Goal: Check status: Check status

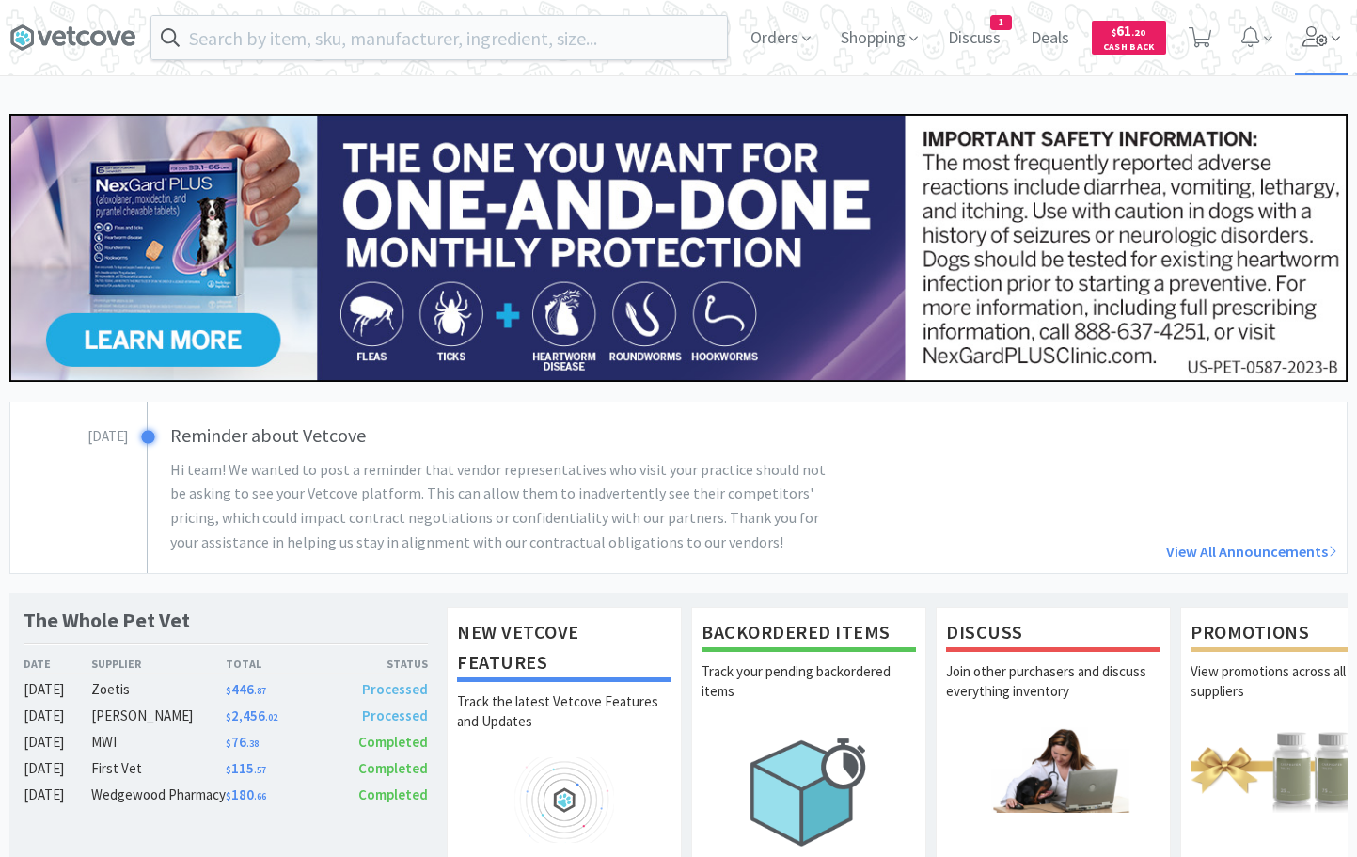
click at [1306, 40] on icon at bounding box center [1314, 36] width 25 height 21
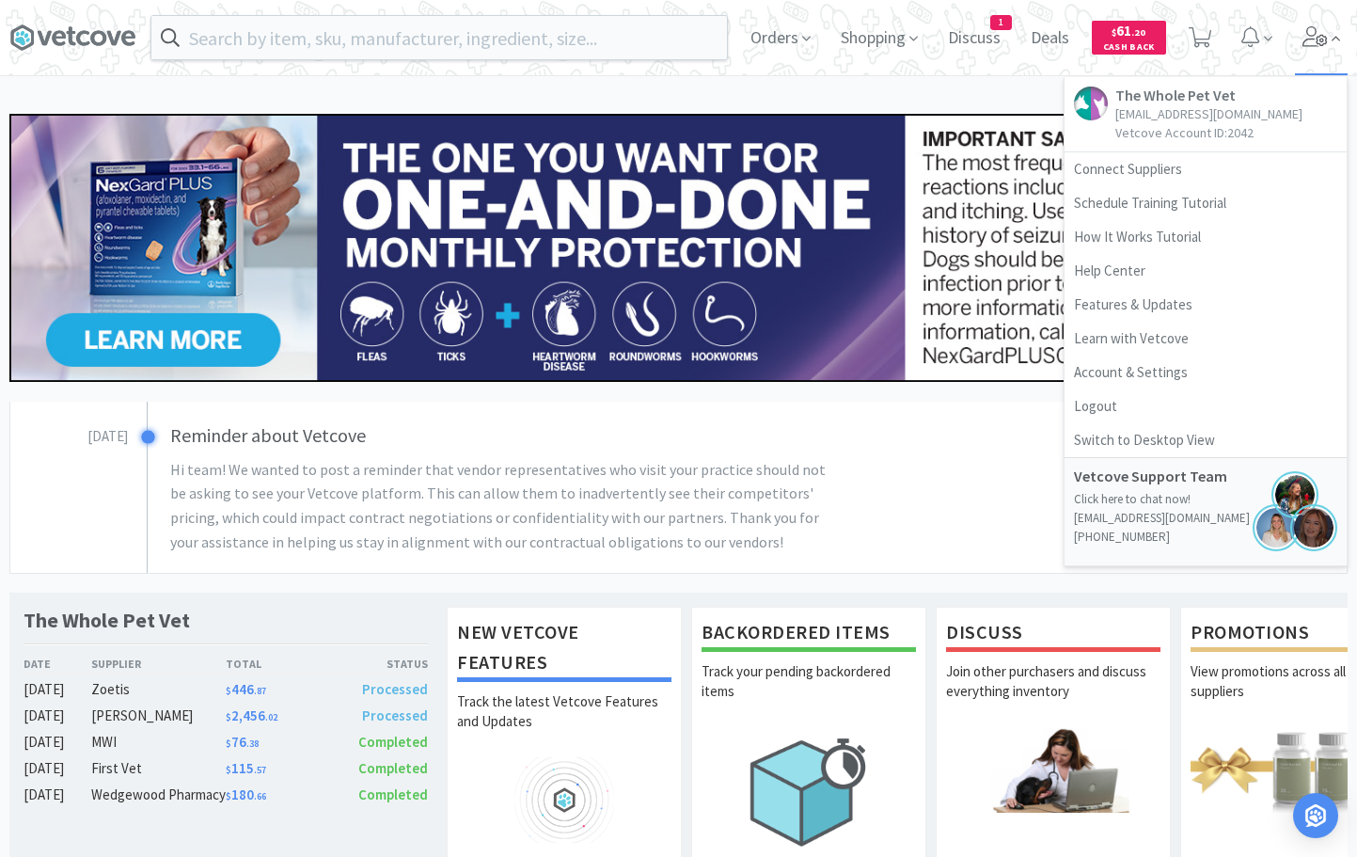
click at [1306, 40] on icon at bounding box center [1314, 36] width 25 height 21
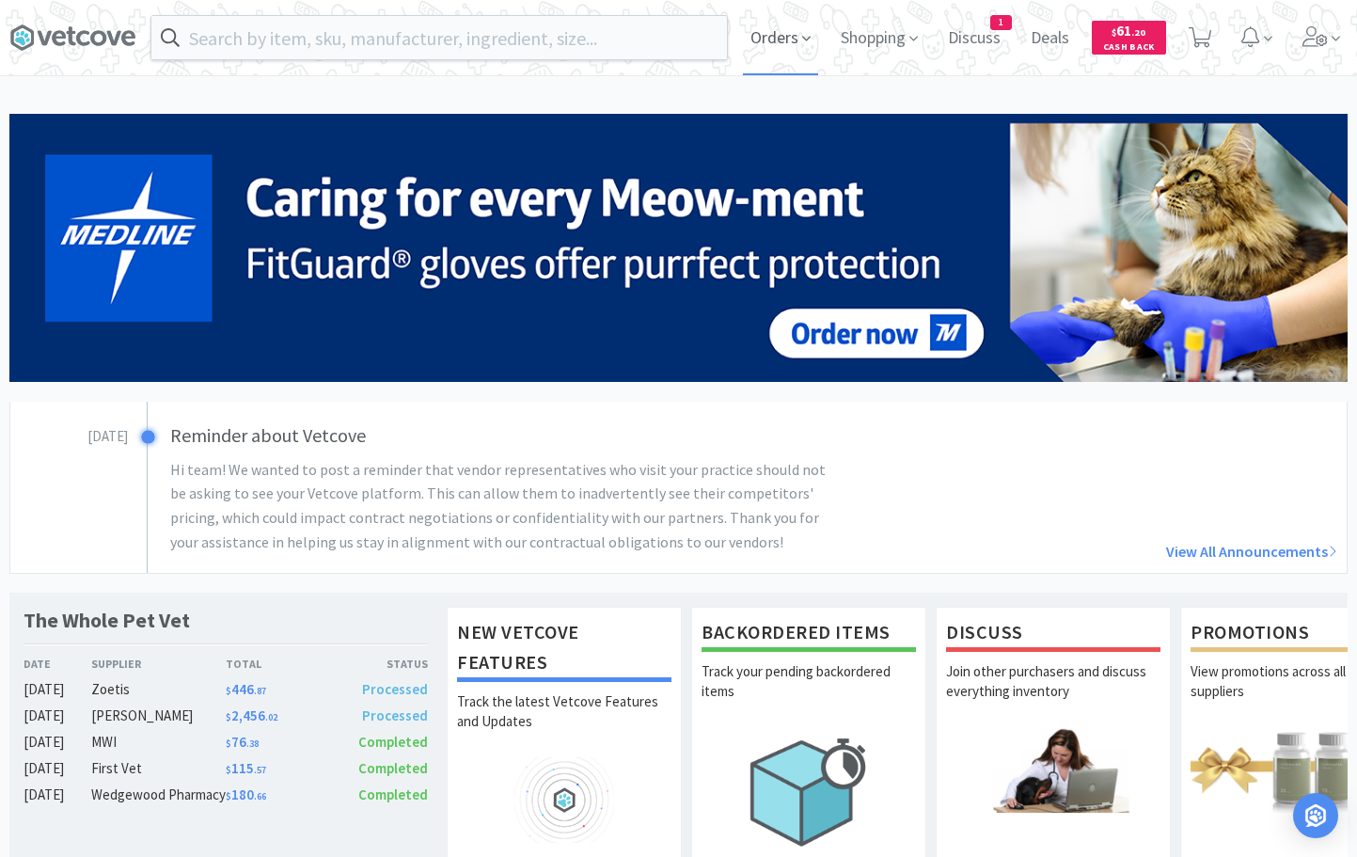
click at [781, 37] on span "Orders" at bounding box center [780, 37] width 75 height 75
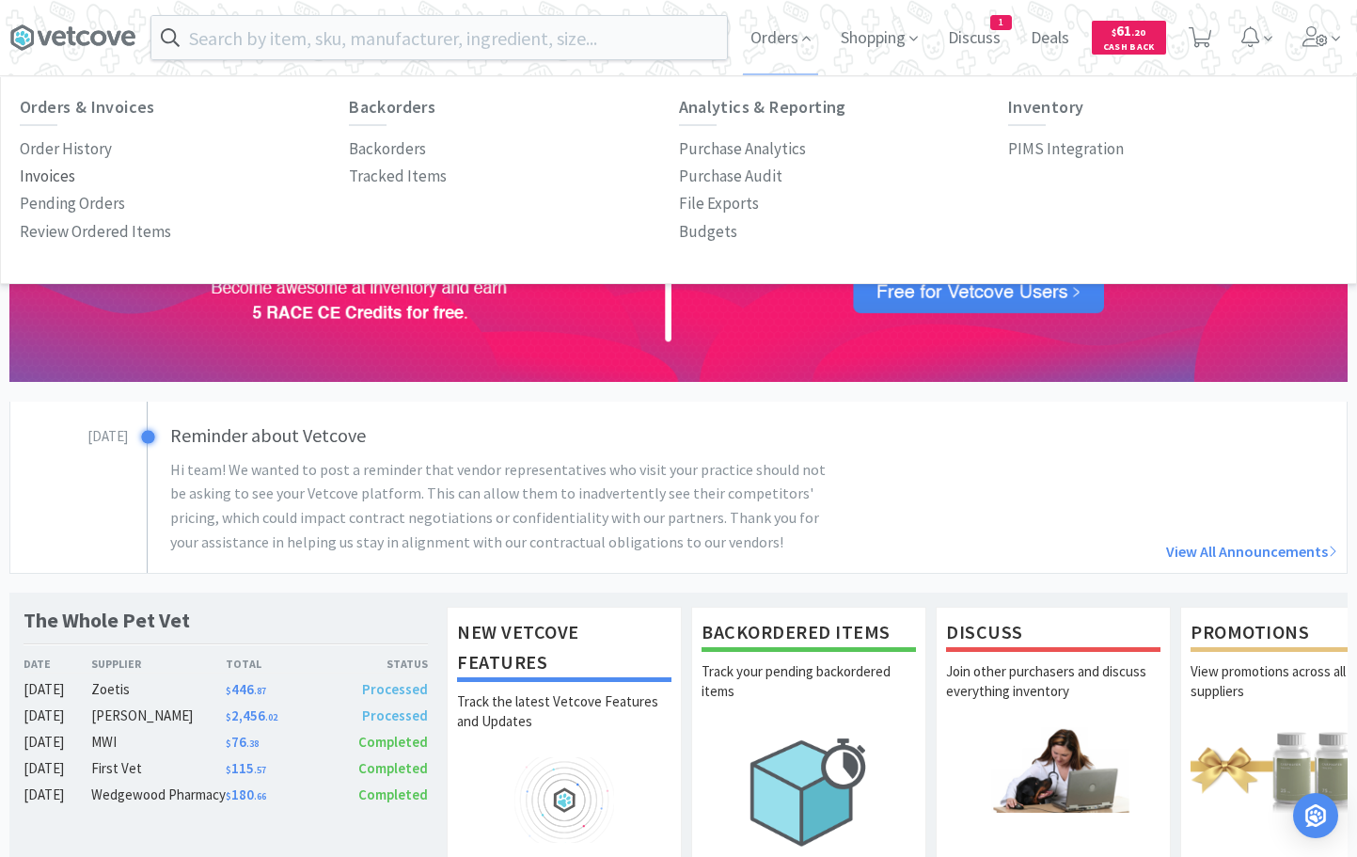
click at [67, 181] on p "Invoices" at bounding box center [47, 176] width 55 height 25
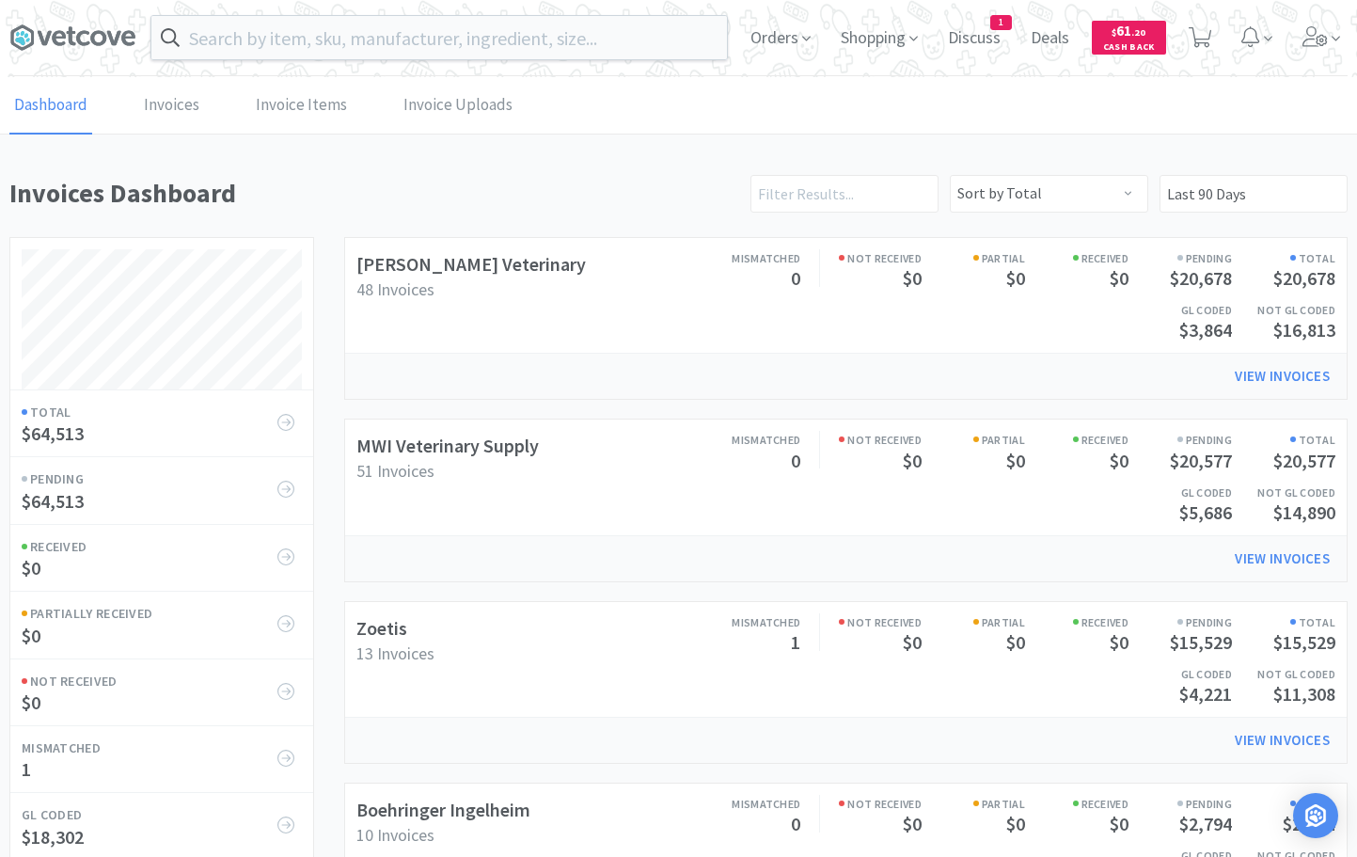
scroll to position [1701, 1338]
click at [1318, 381] on link "View Invoices" at bounding box center [1282, 376] width 121 height 38
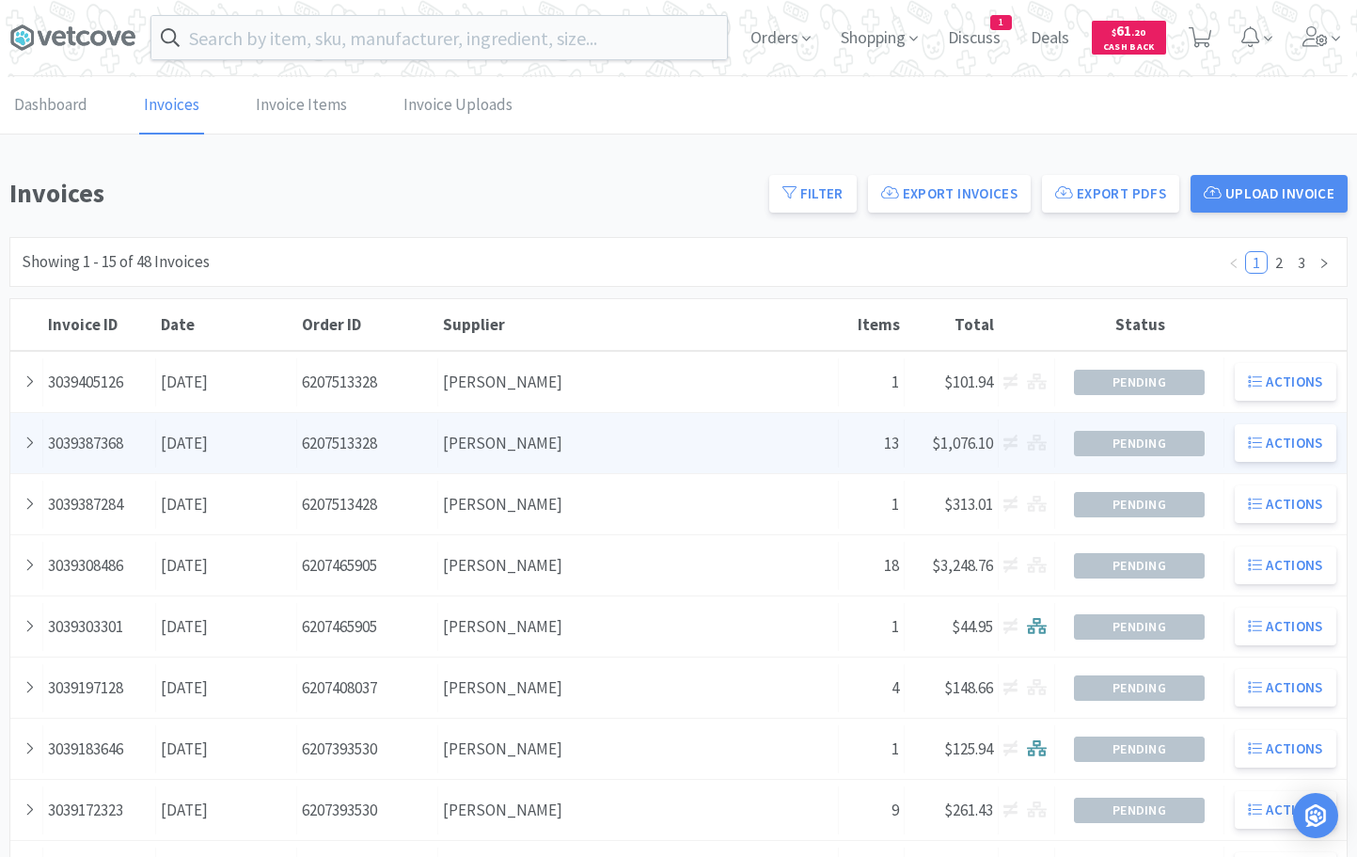
click at [548, 445] on div "Supplier [PERSON_NAME]" at bounding box center [638, 443] width 401 height 48
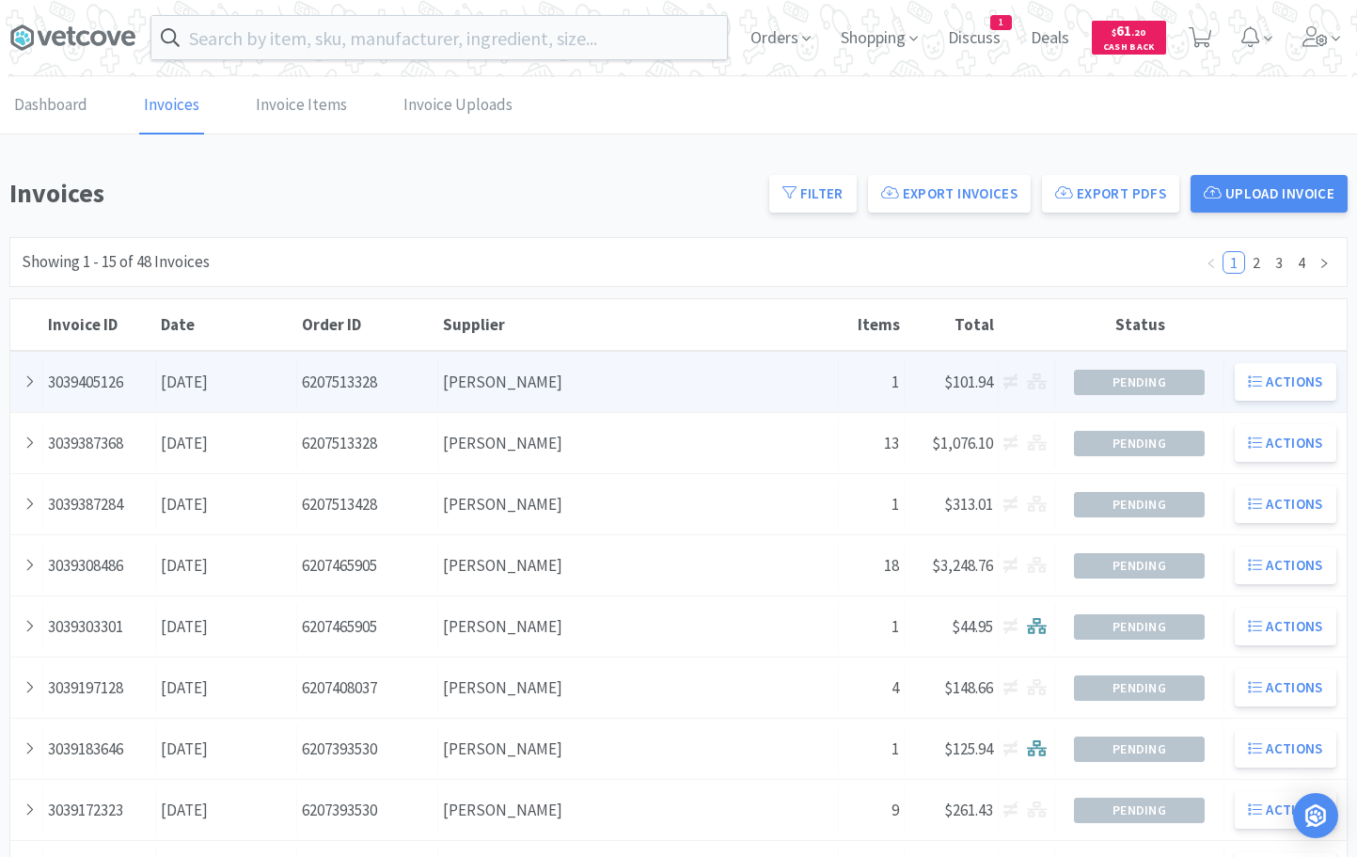
click at [596, 379] on div "Supplier [PERSON_NAME]" at bounding box center [638, 382] width 401 height 48
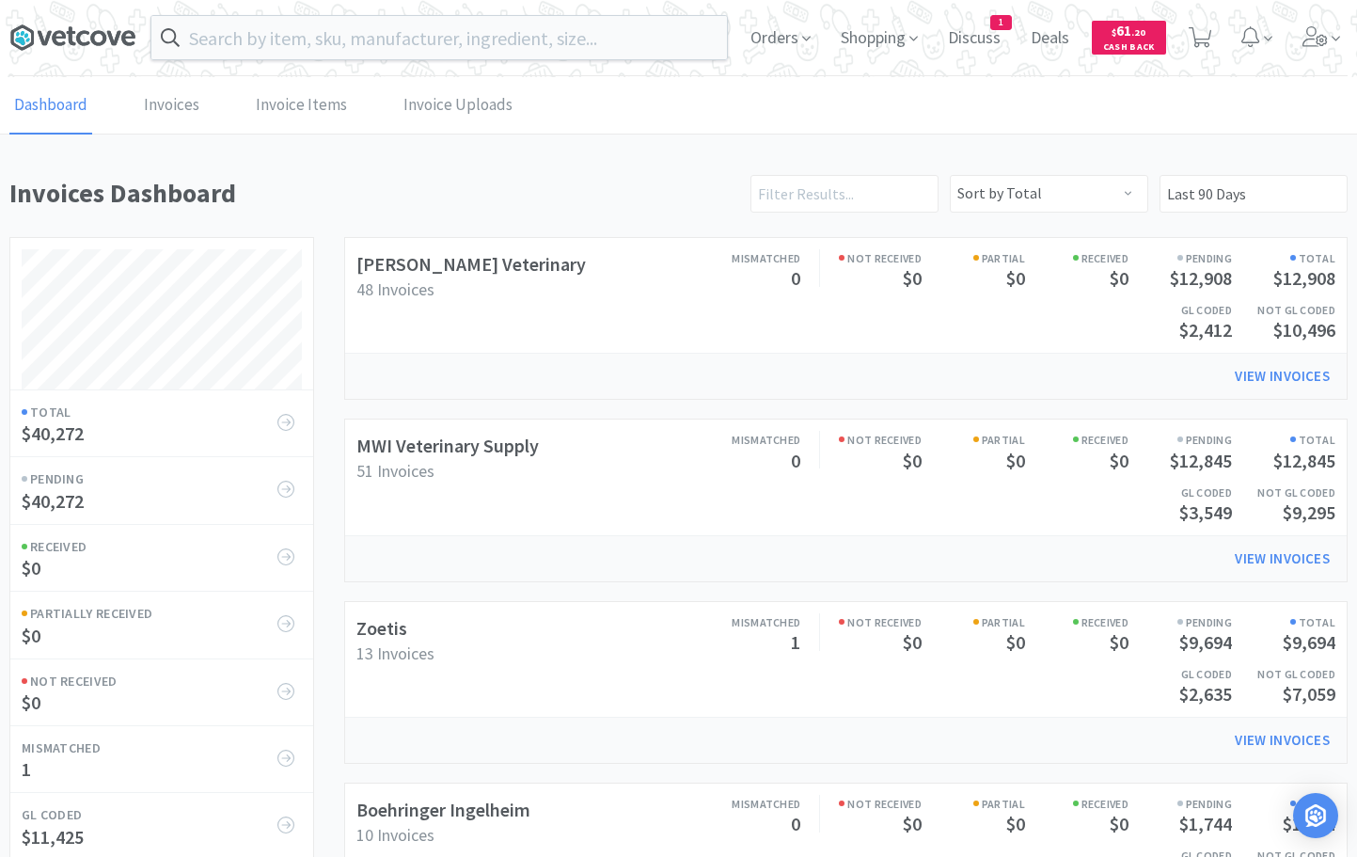
scroll to position [1701, 1338]
click at [696, 472] on div "Mismatched 0 Not Received $0 Partial $0 Received $0 Pending $21,219 Total $21,2…" at bounding box center [968, 476] width 734 height 103
click at [1313, 559] on link "View Invoices" at bounding box center [1282, 559] width 121 height 38
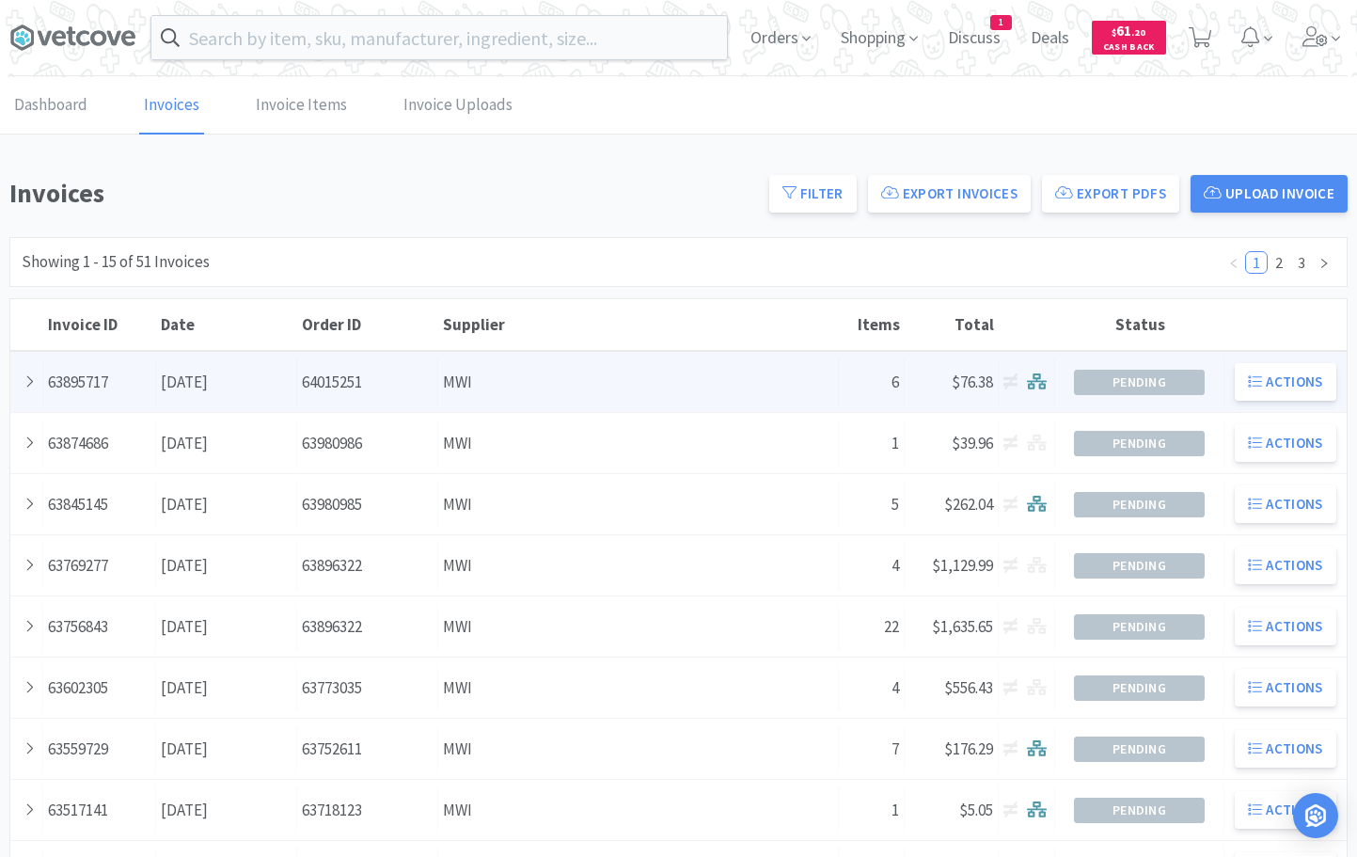
click at [515, 384] on div "Supplier MWI" at bounding box center [638, 382] width 401 height 48
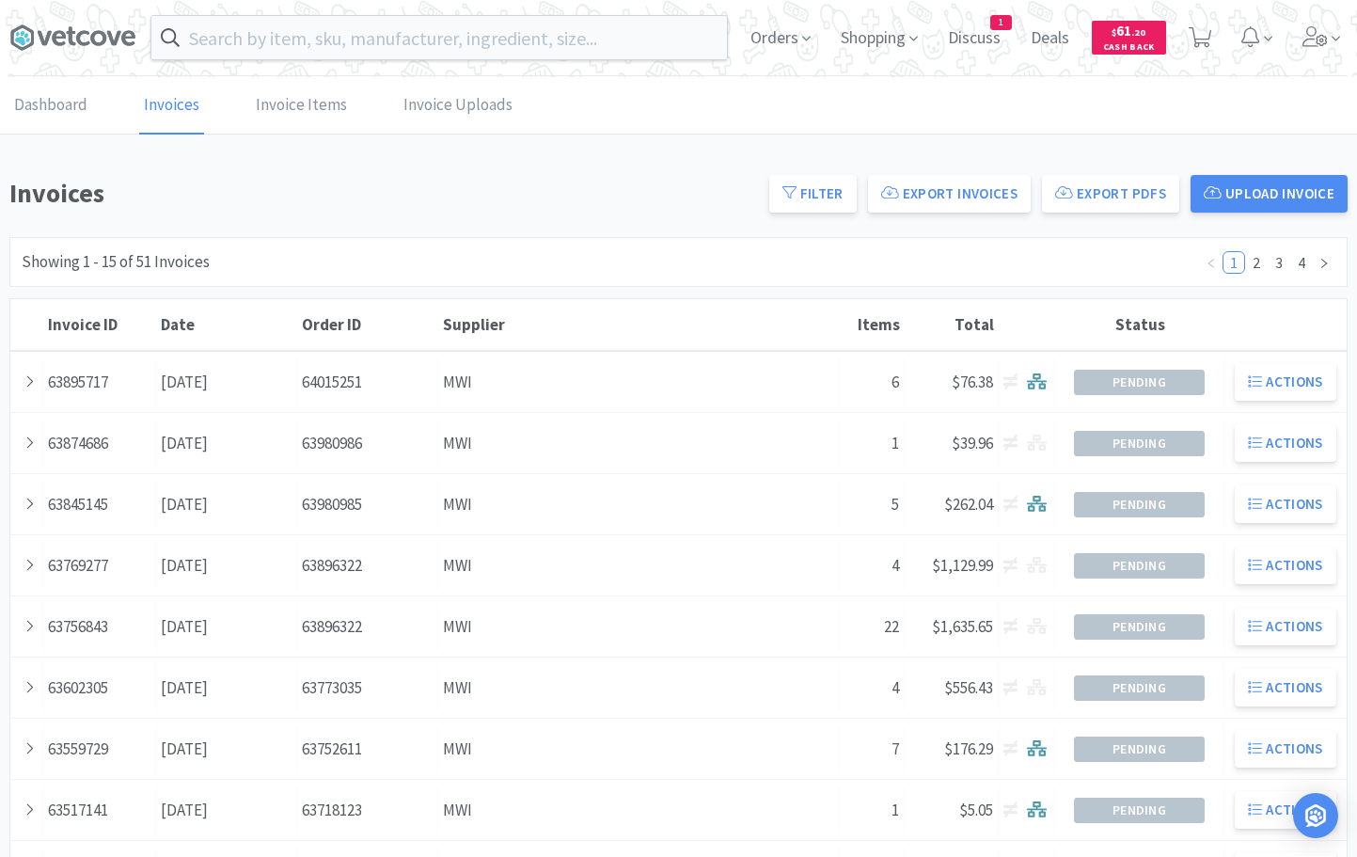
click at [175, 107] on link "Invoices" at bounding box center [171, 105] width 65 height 57
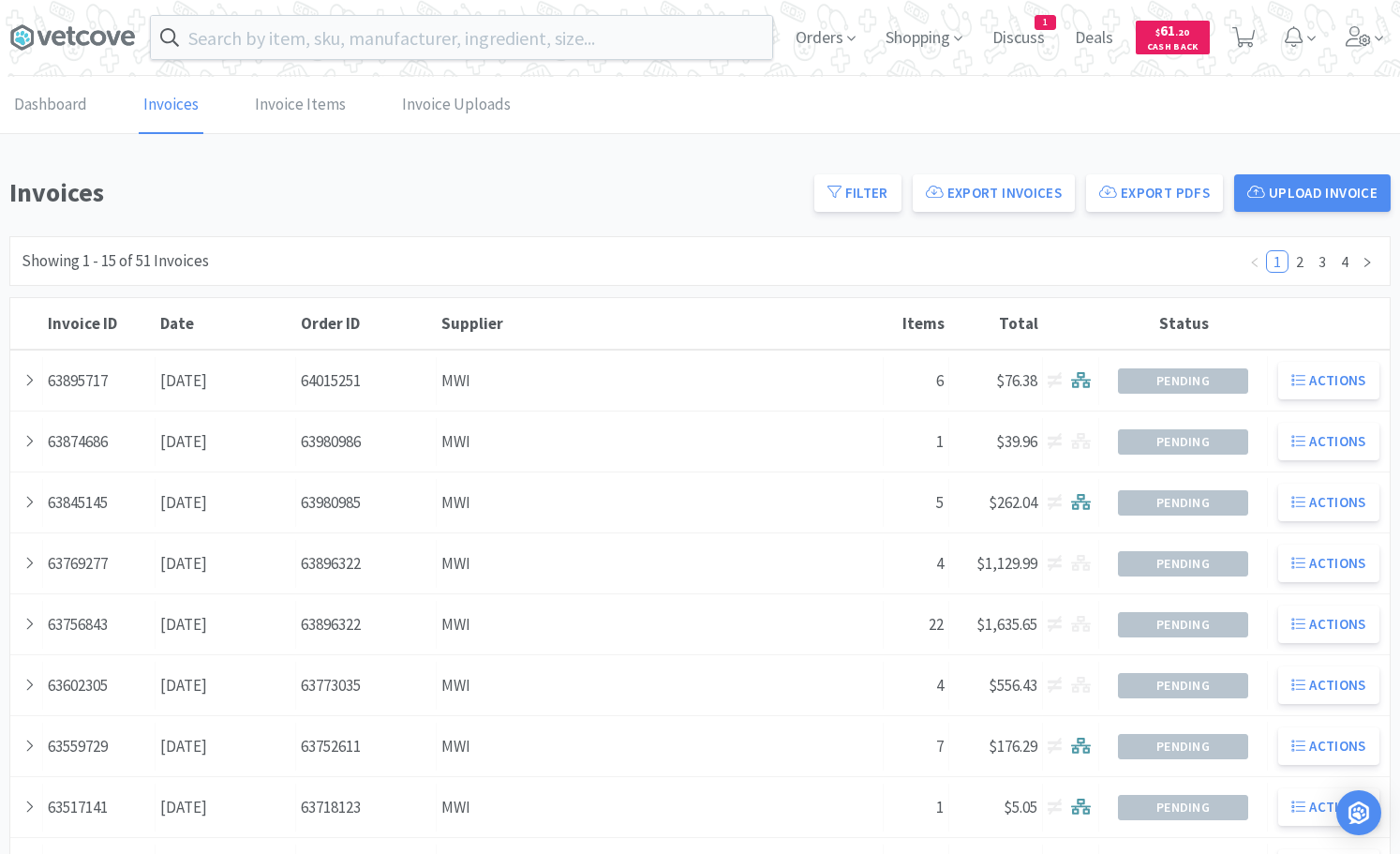
click at [1222, 127] on div "Dashboard Invoices Invoice Items Invoice Uploads" at bounding box center [700, 105] width 1381 height 56
click at [162, 103] on link "Invoices" at bounding box center [170, 105] width 65 height 57
click at [232, 169] on div "Dashboard Invoices Invoice Items Invoice Uploads Invoices Filter Export Invoice…" at bounding box center [700, 703] width 1400 height 1253
click at [163, 111] on link "Invoices" at bounding box center [170, 105] width 65 height 57
click at [847, 36] on icon at bounding box center [851, 38] width 8 height 17
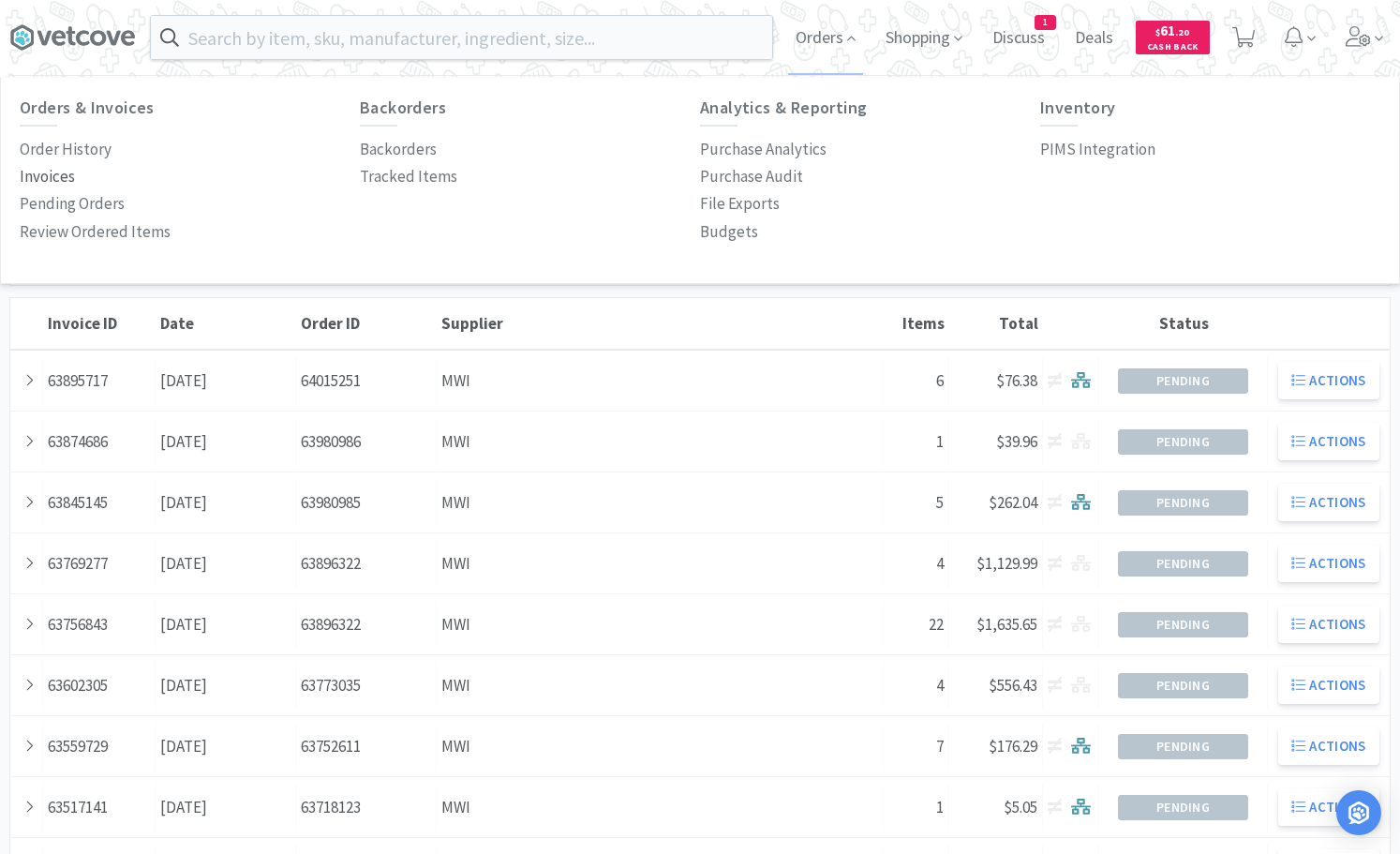
click at [67, 177] on p "Invoices" at bounding box center [47, 176] width 55 height 25
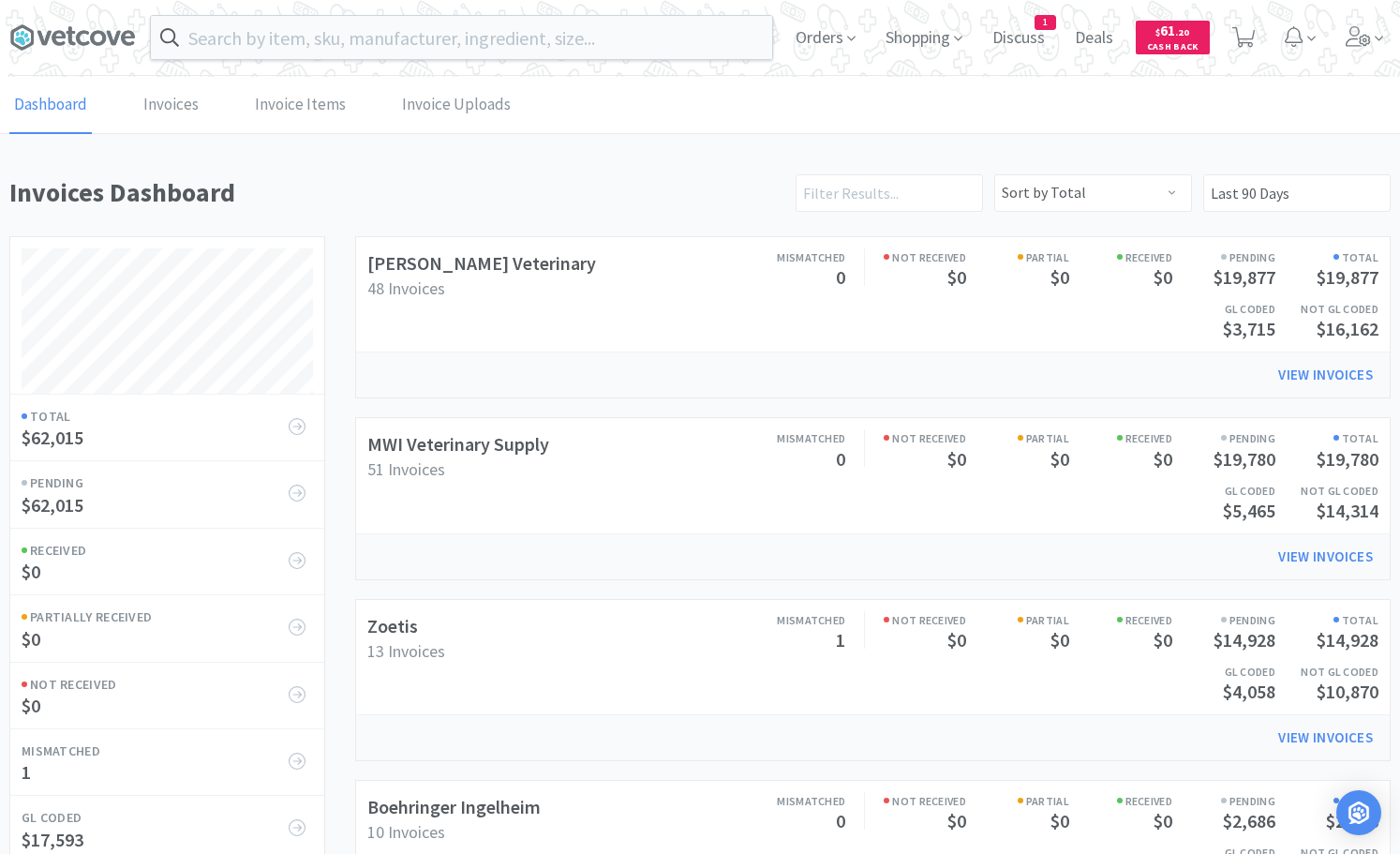
scroll to position [1695, 1381]
click at [1339, 376] on link "View Invoices" at bounding box center [1325, 375] width 121 height 38
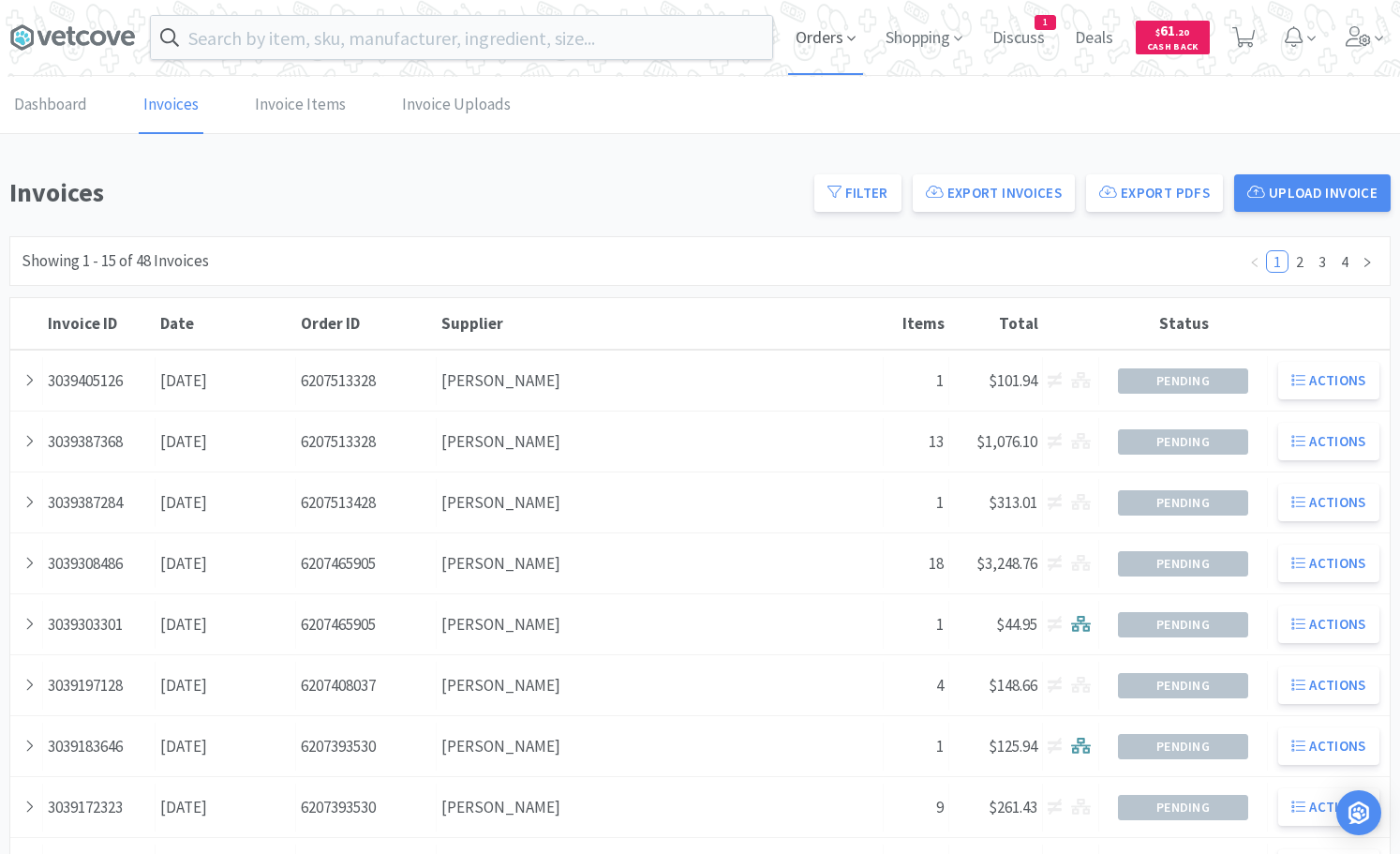
click at [835, 40] on span "Orders" at bounding box center [825, 37] width 75 height 75
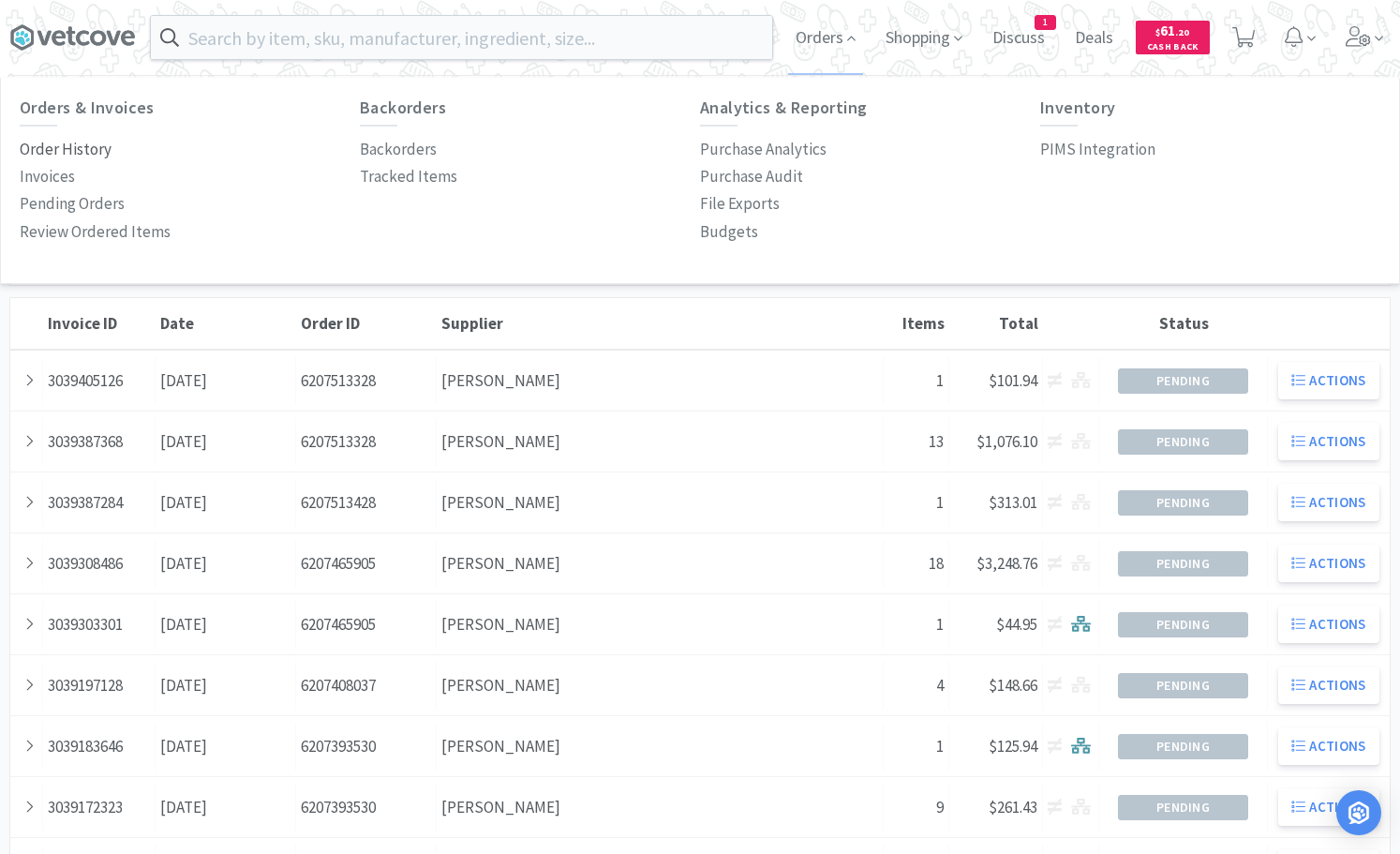
click at [62, 148] on p "Order History" at bounding box center [66, 148] width 92 height 25
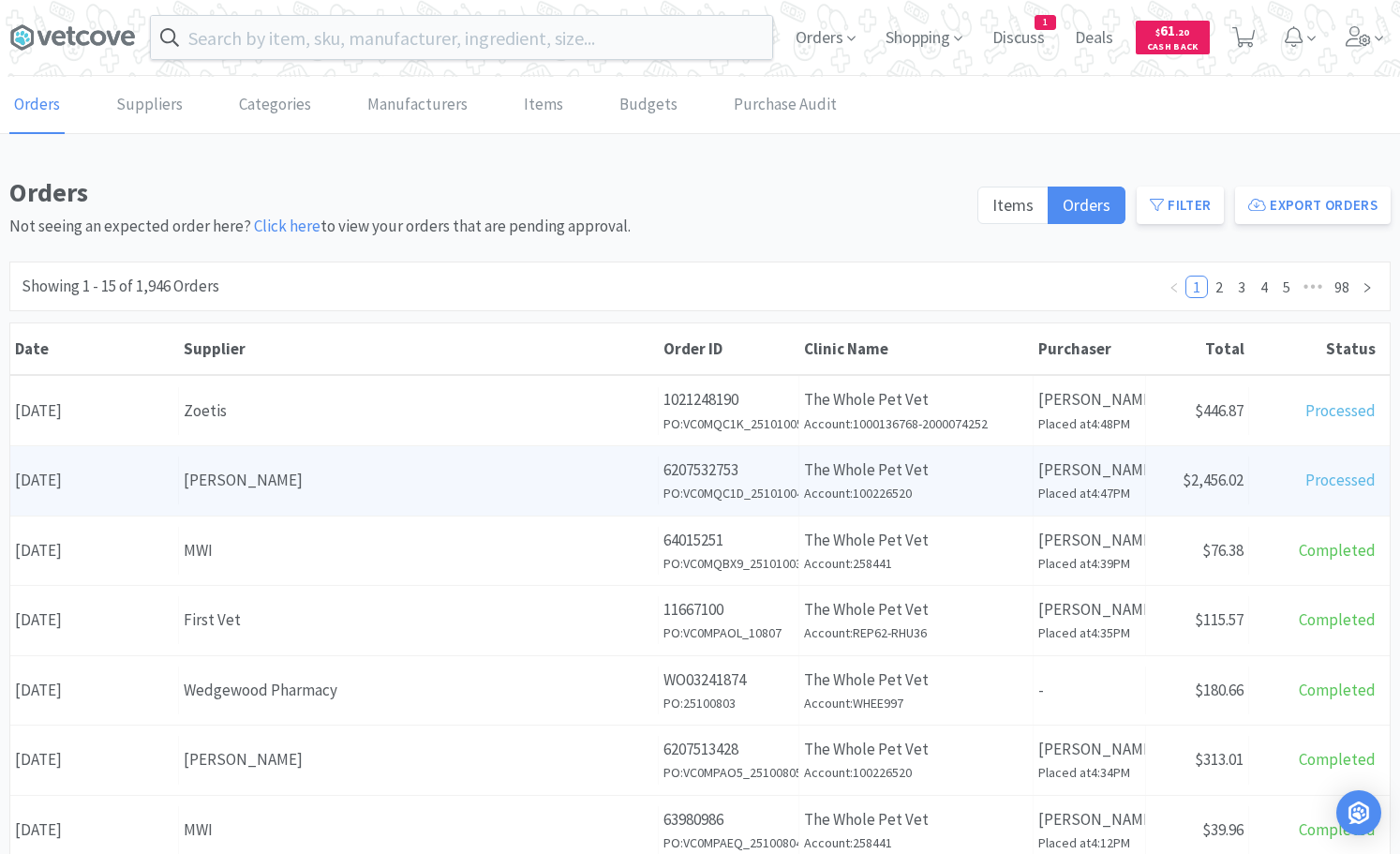
click at [354, 474] on div "[PERSON_NAME]" at bounding box center [418, 479] width 469 height 25
